Goal: Task Accomplishment & Management: Manage account settings

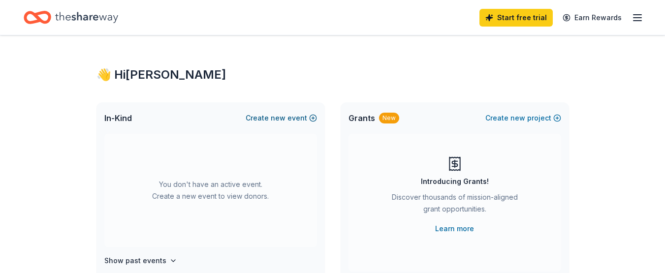
click at [298, 118] on button "Create new event" at bounding box center [281, 118] width 71 height 12
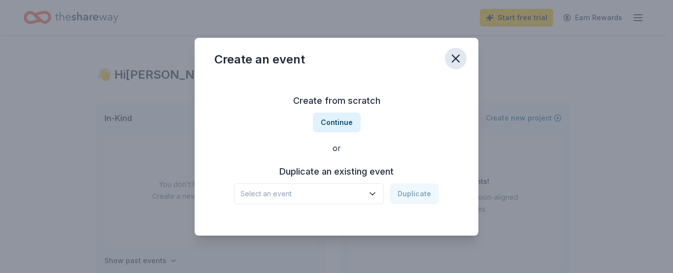
click at [456, 56] on icon "button" at bounding box center [456, 59] width 14 height 14
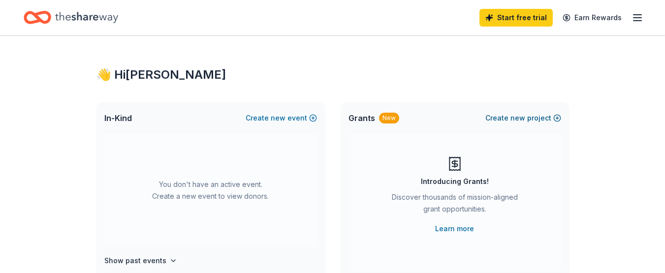
click at [555, 118] on button "Create new project" at bounding box center [524, 118] width 76 height 12
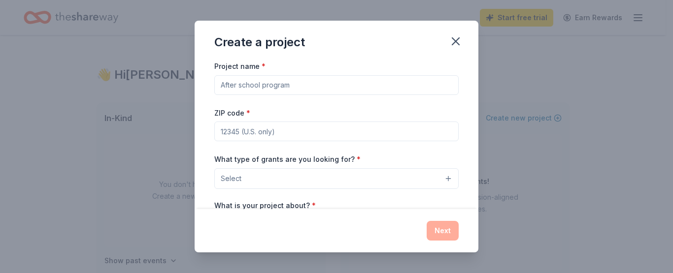
click at [298, 87] on input "Project name *" at bounding box center [336, 85] width 244 height 20
type input "h"
type input "Healing"
click at [456, 47] on icon "button" at bounding box center [456, 41] width 14 height 14
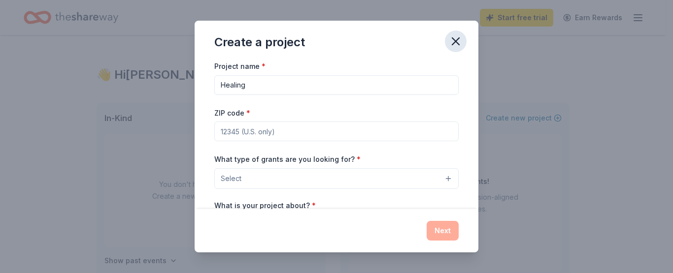
click at [452, 40] on icon "button" at bounding box center [456, 41] width 14 height 14
